Goal: Navigation & Orientation: Find specific page/section

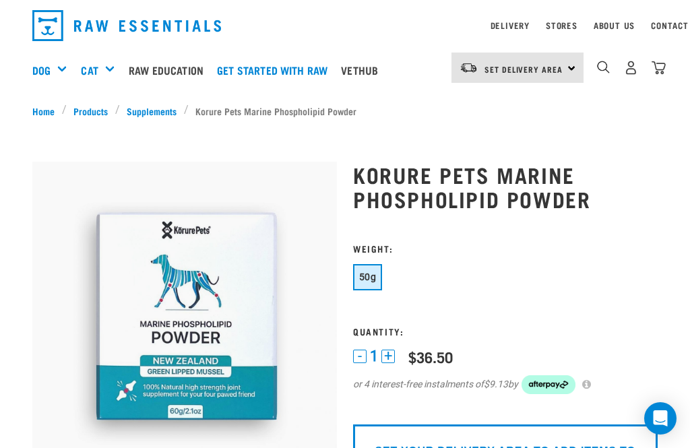
scroll to position [48, 0]
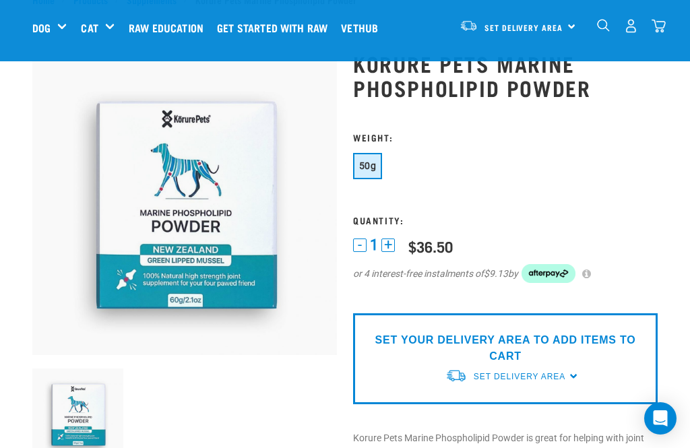
click at [0, 0] on div "Treats" at bounding box center [0, 0] width 0 height 0
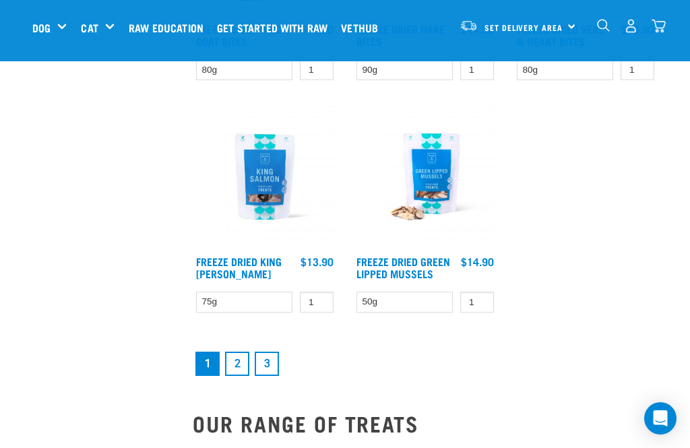
scroll to position [2453, 0]
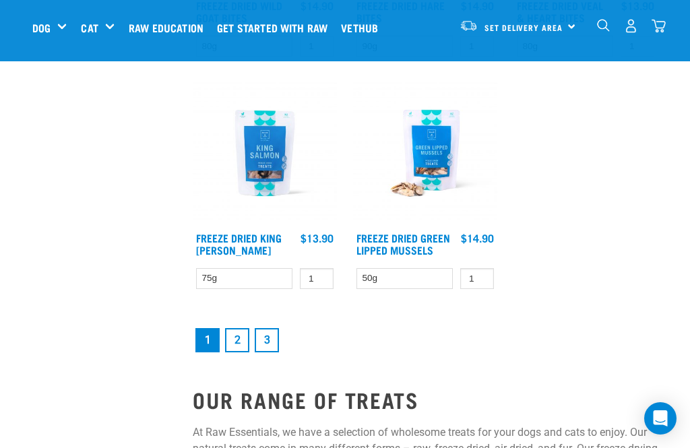
click at [237, 352] on link "2" at bounding box center [237, 340] width 24 height 24
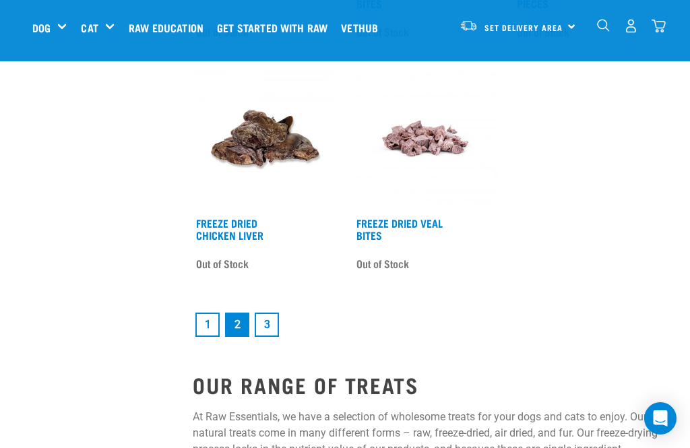
scroll to position [2498, 0]
click at [204, 336] on link "1" at bounding box center [207, 324] width 24 height 24
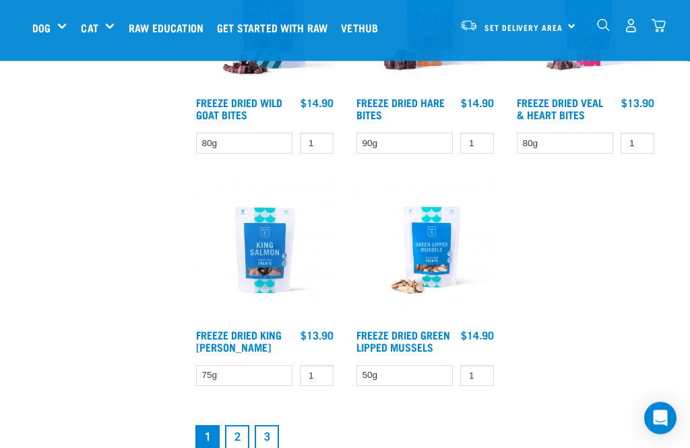
scroll to position [2355, 0]
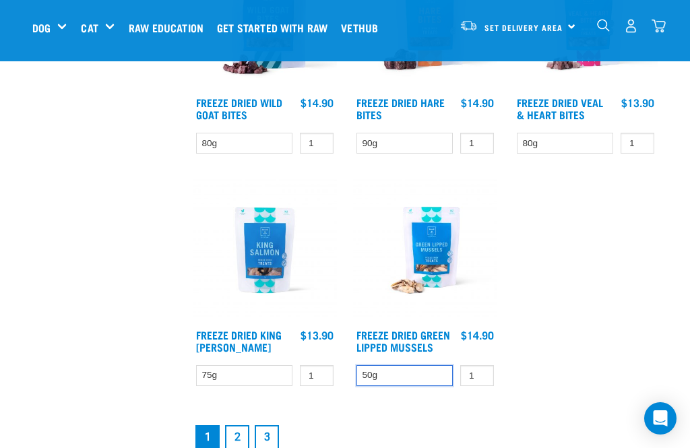
click at [418, 386] on select "50g" at bounding box center [405, 375] width 96 height 21
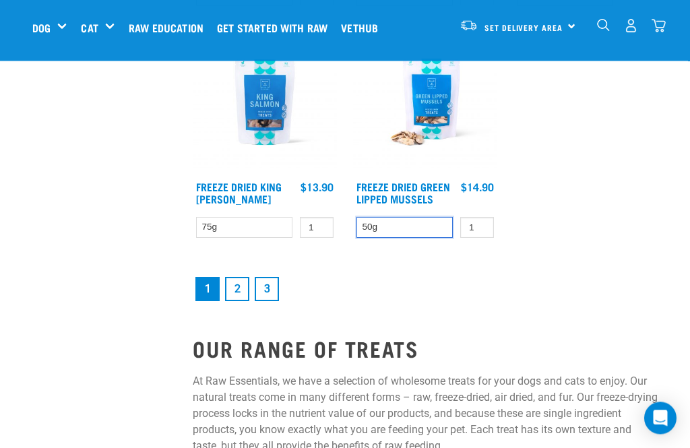
scroll to position [2504, 0]
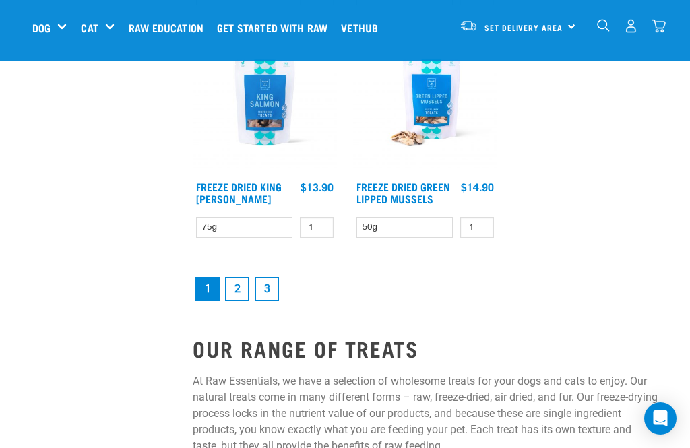
click at [245, 301] on link "2" at bounding box center [237, 289] width 24 height 24
click at [237, 301] on link "2" at bounding box center [237, 289] width 24 height 24
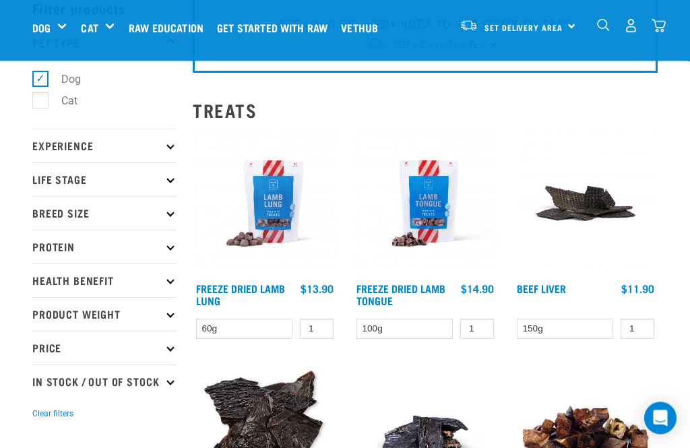
scroll to position [70, 0]
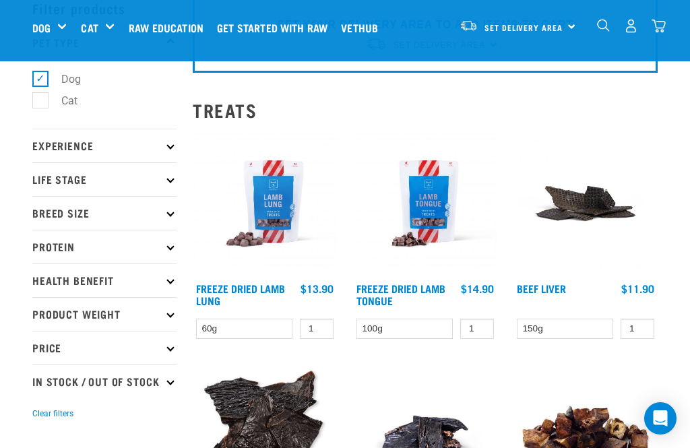
click at [0, 0] on div "Wildly Good Specials" at bounding box center [0, 0] width 0 height 0
